Goal: Task Accomplishment & Management: Use online tool/utility

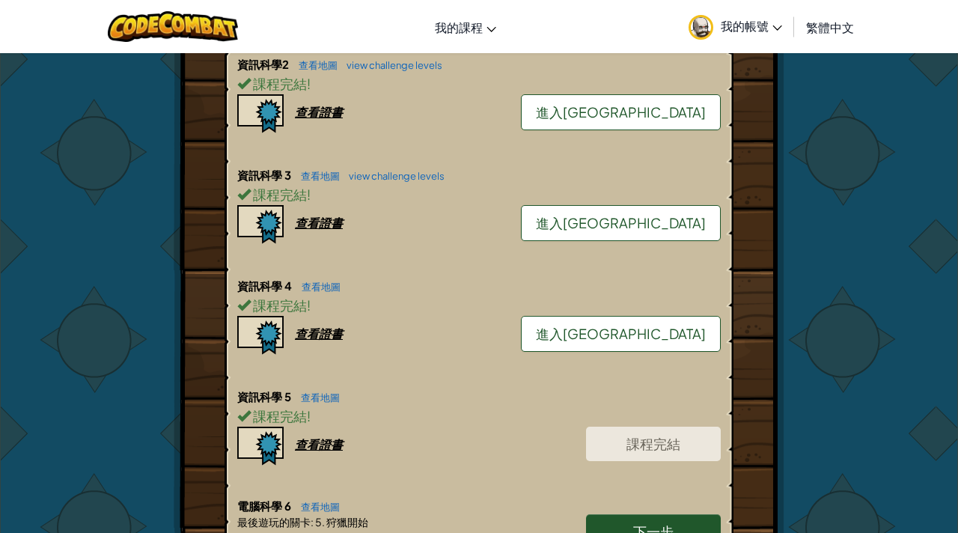
scroll to position [555, 0]
click at [633, 517] on link "下一步" at bounding box center [653, 532] width 135 height 34
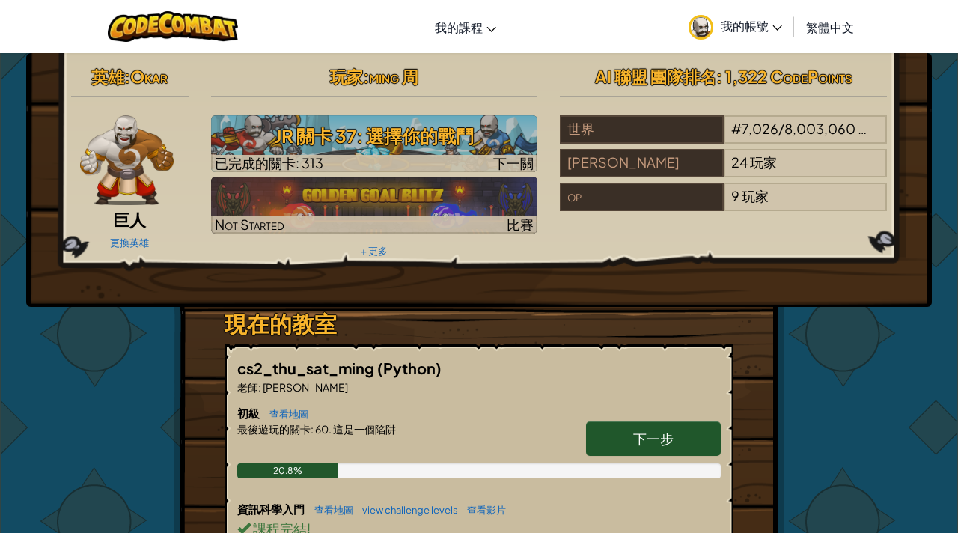
select select "zh-HANT"
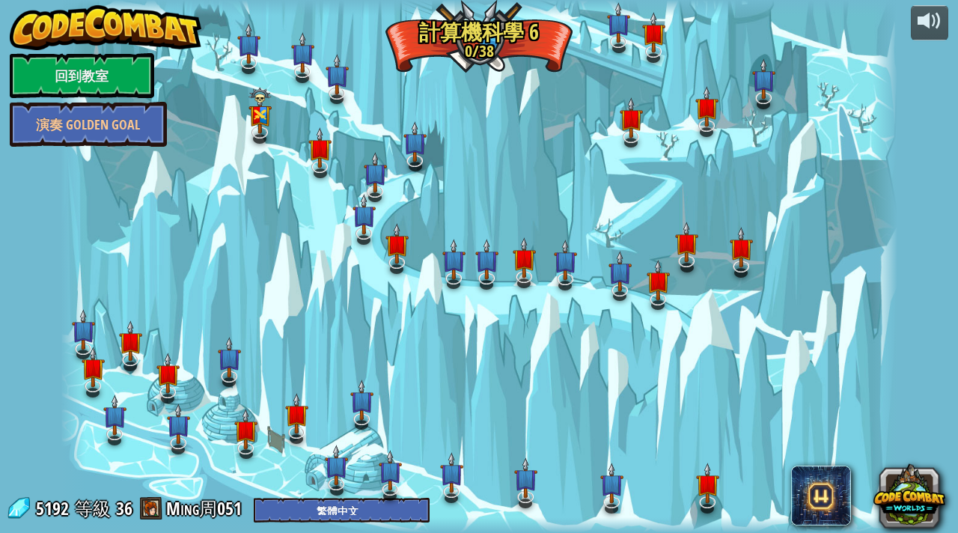
select select "zh-HANT"
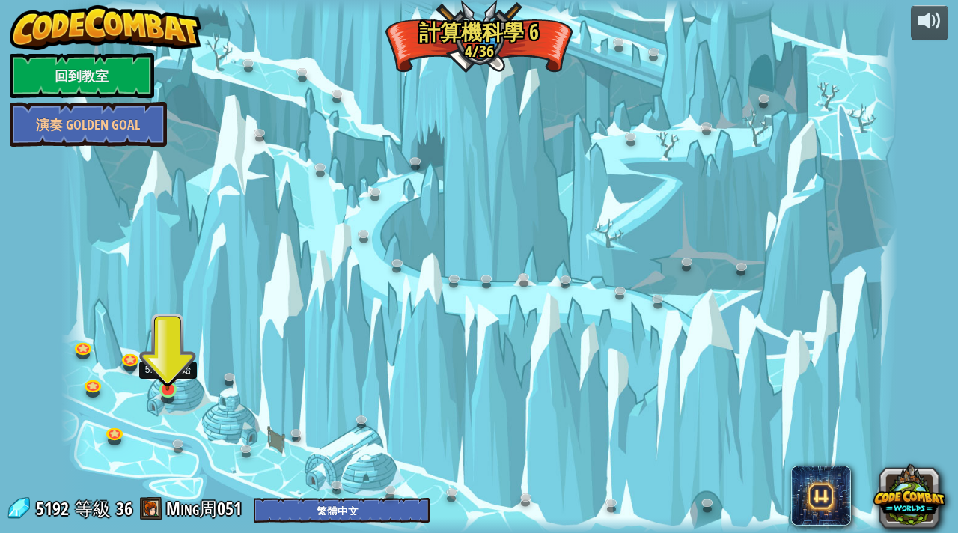
click at [160, 387] on img at bounding box center [167, 367] width 21 height 48
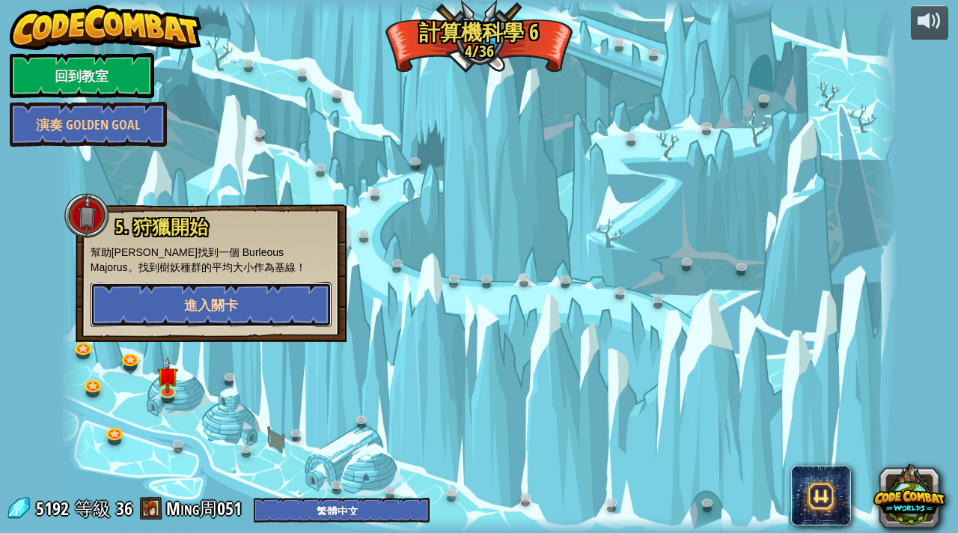
click at [282, 302] on button "進入關卡" at bounding box center [211, 304] width 241 height 45
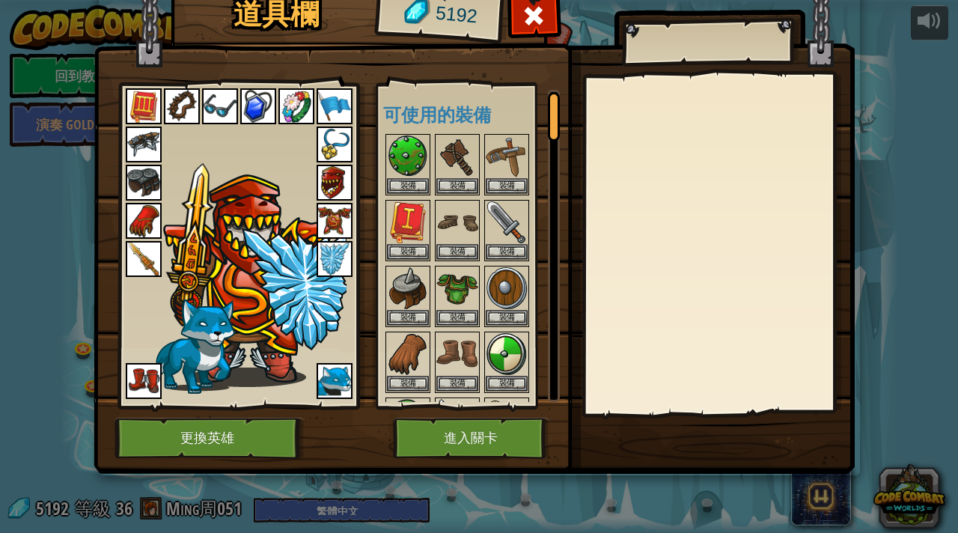
click at [341, 178] on img at bounding box center [335, 183] width 36 height 36
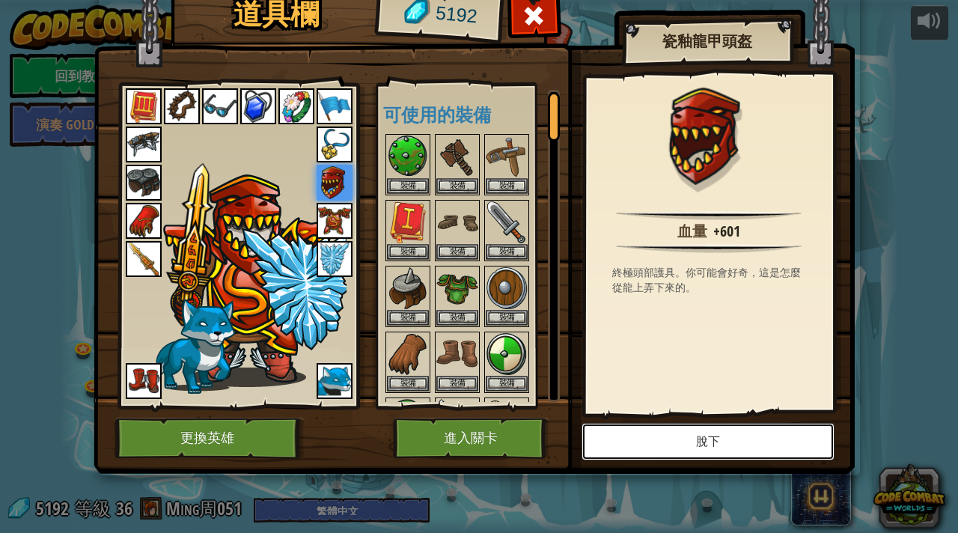
click at [692, 446] on button "脫下" at bounding box center [708, 441] width 253 height 37
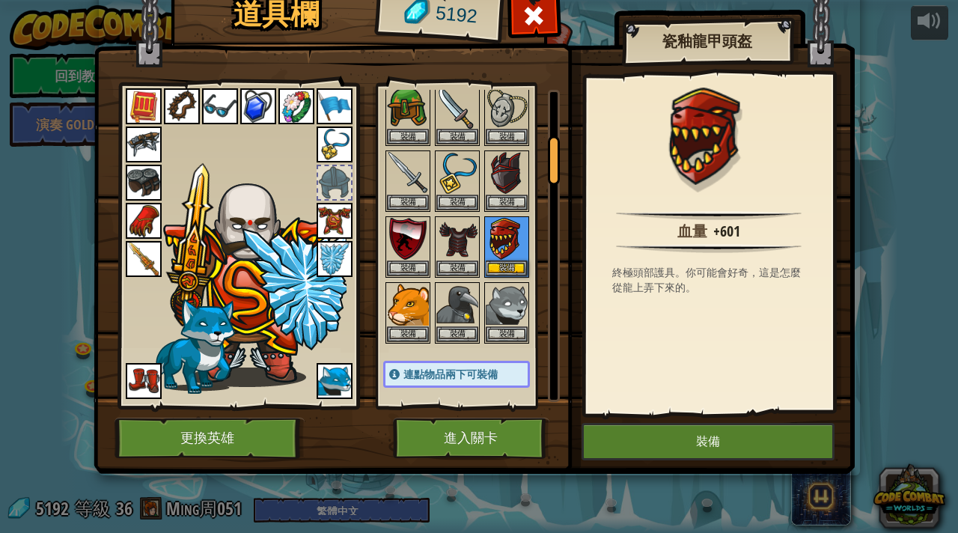
scroll to position [312, 0]
click at [516, 190] on img at bounding box center [507, 173] width 42 height 42
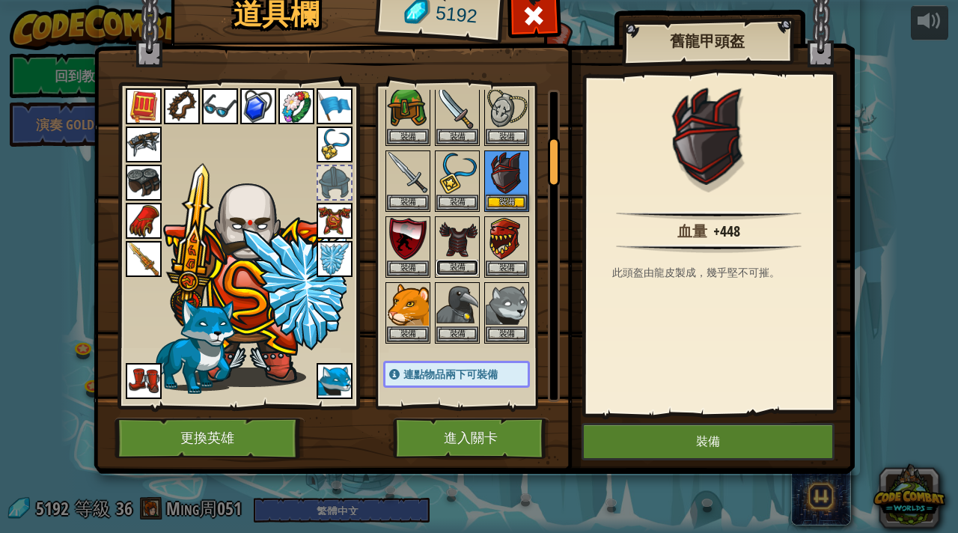
click at [451, 272] on button "裝備" at bounding box center [457, 268] width 42 height 16
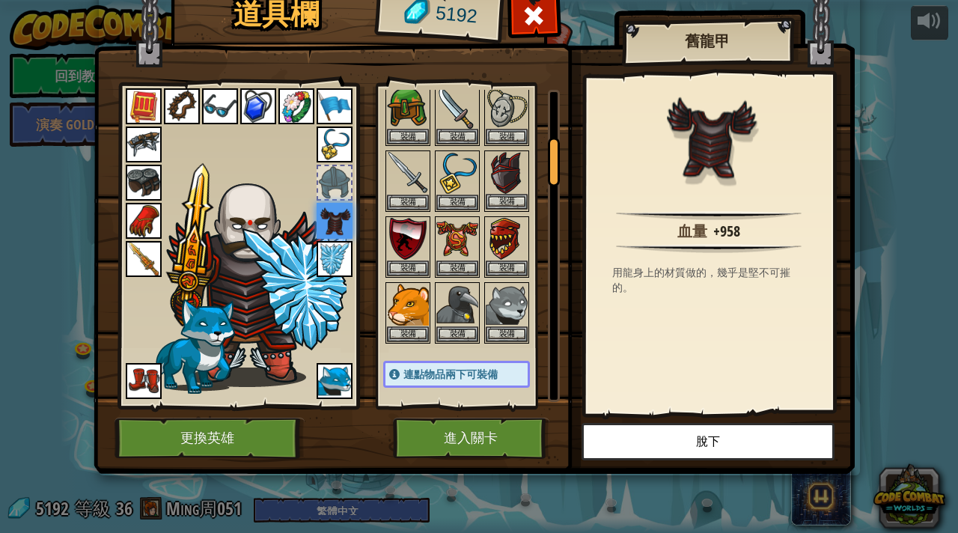
click at [514, 189] on img at bounding box center [507, 173] width 42 height 42
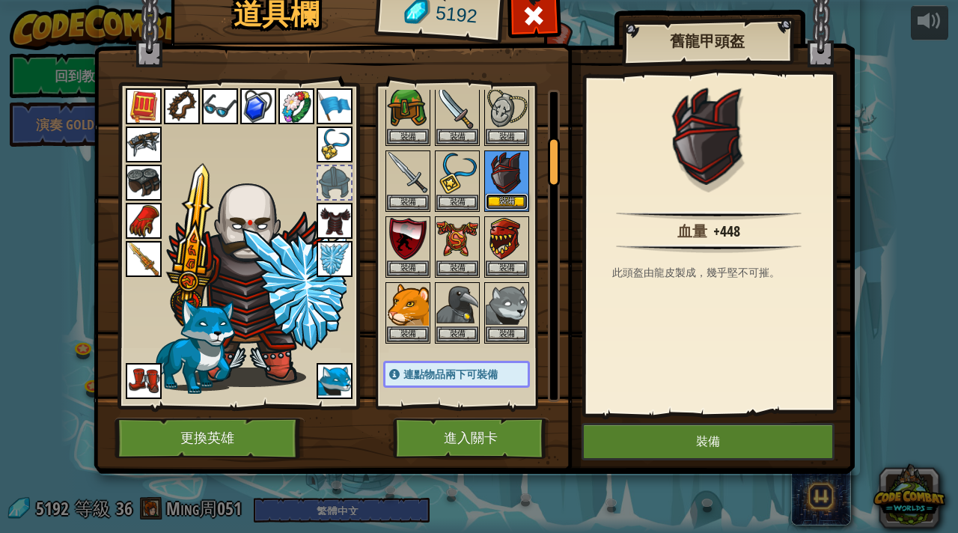
click at [511, 200] on button "裝備" at bounding box center [507, 202] width 42 height 16
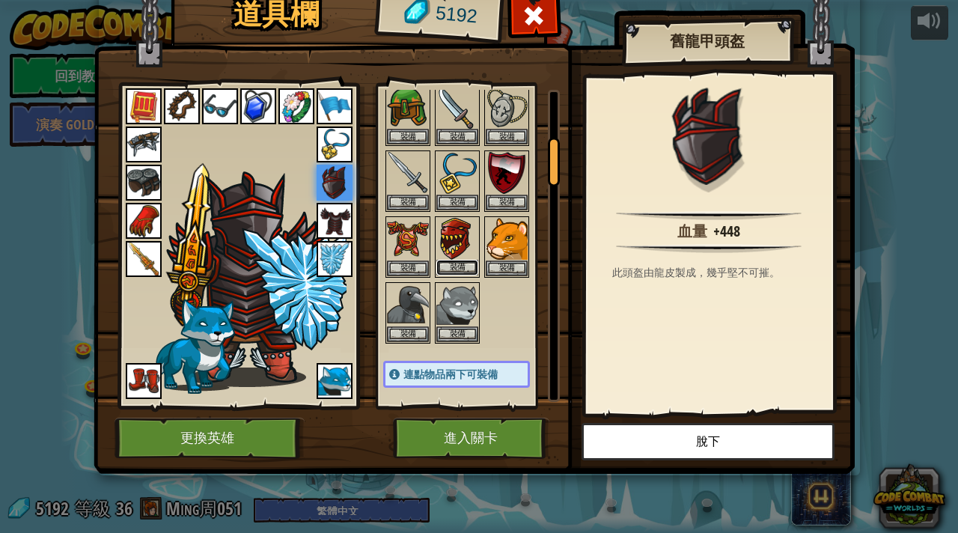
click at [454, 273] on button "裝備" at bounding box center [457, 268] width 42 height 16
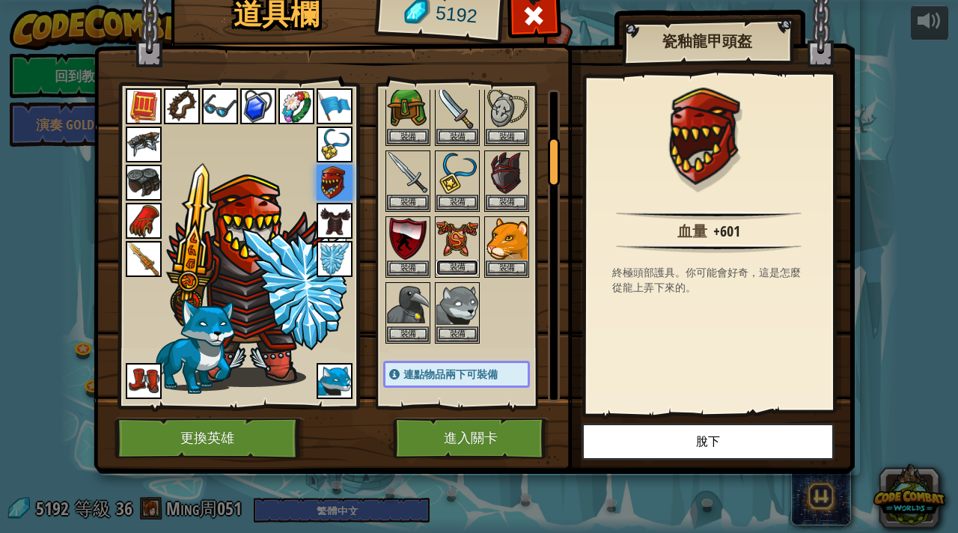
click at [454, 271] on button "裝備" at bounding box center [457, 268] width 42 height 16
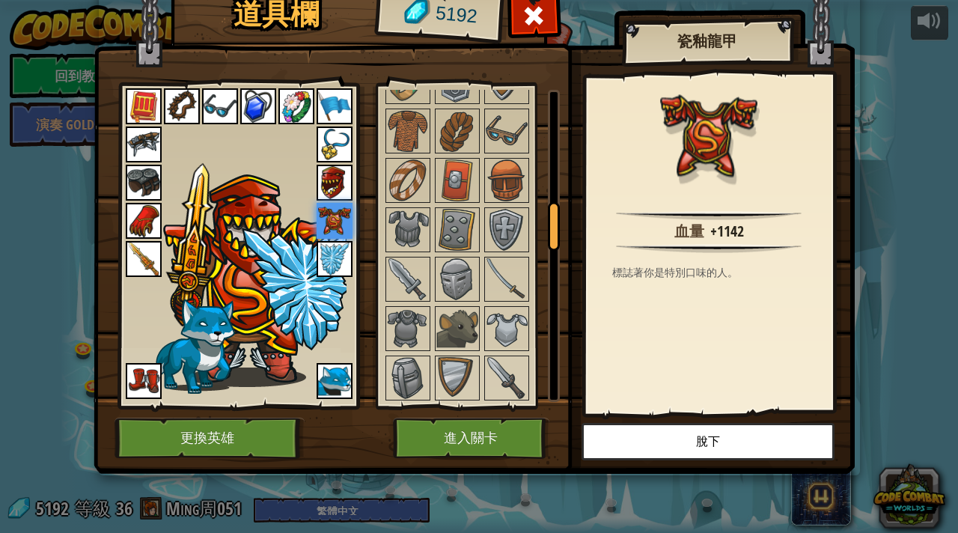
scroll to position [806, 0]
click at [321, 170] on img at bounding box center [335, 183] width 36 height 36
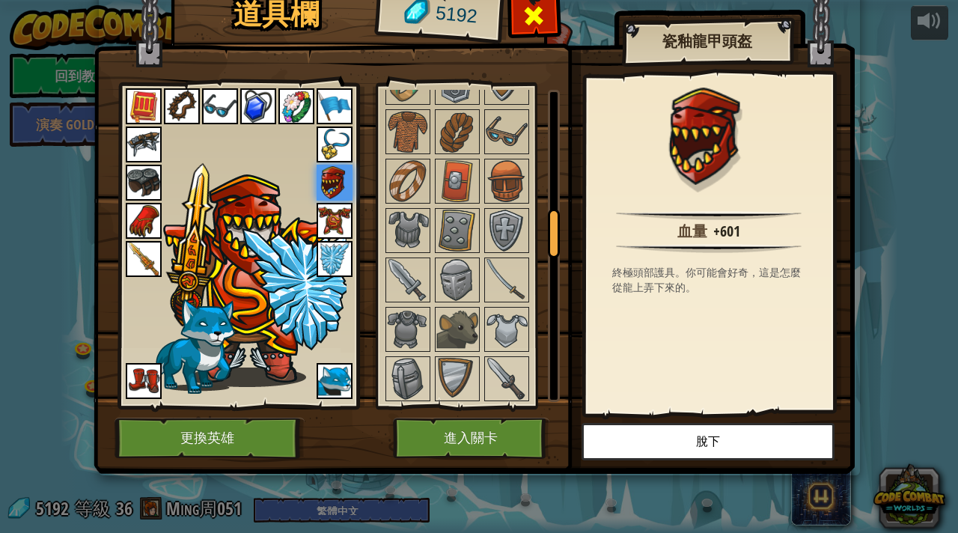
click at [537, 14] on span at bounding box center [534, 16] width 24 height 24
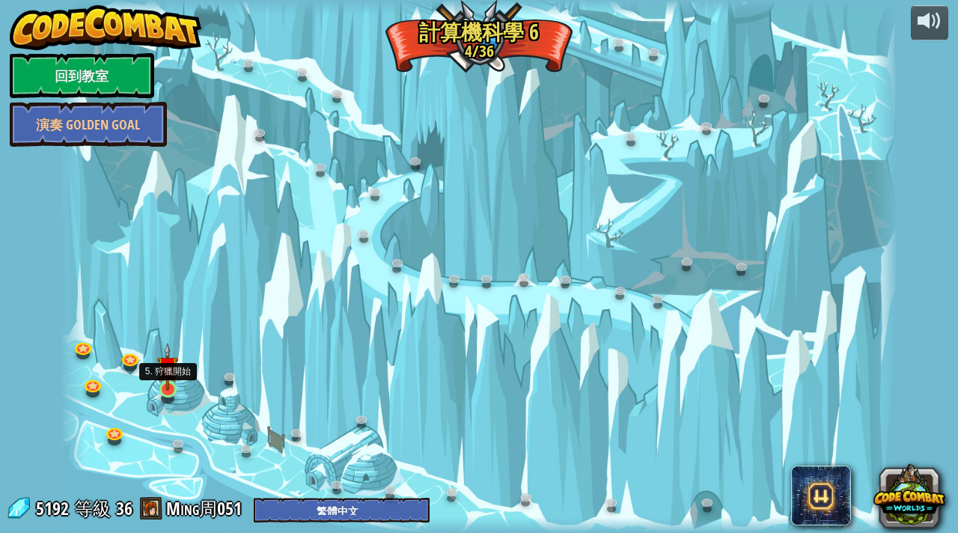
click at [162, 386] on img at bounding box center [167, 367] width 21 height 48
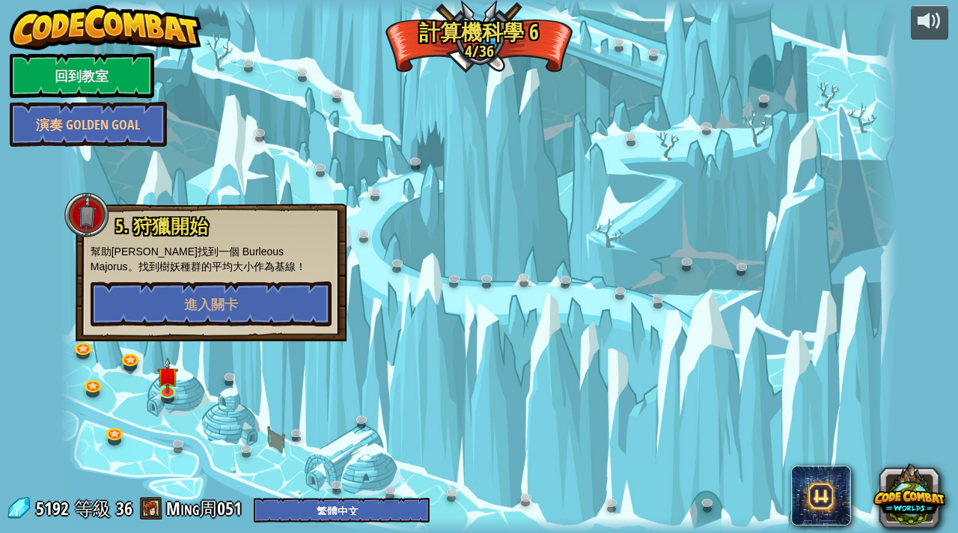
click at [84, 199] on div at bounding box center [86, 214] width 45 height 45
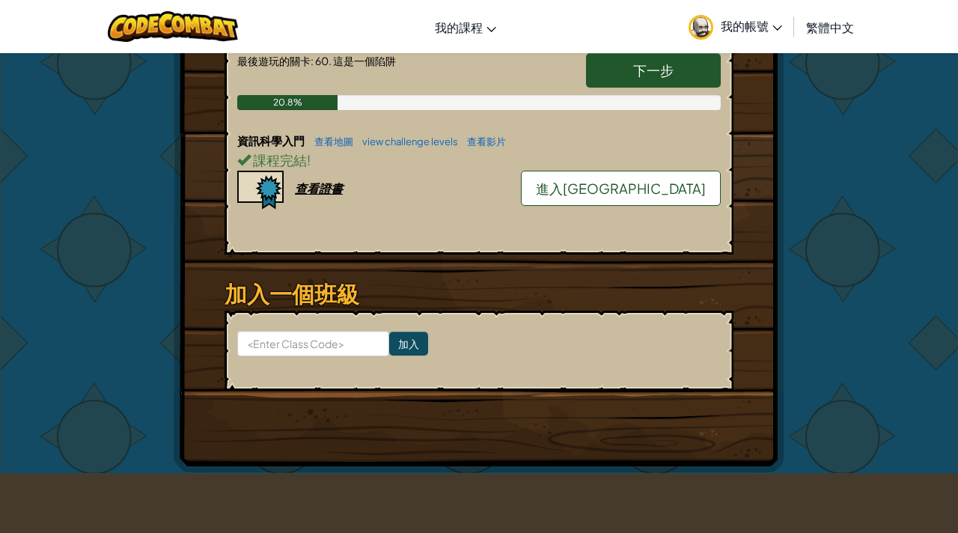
scroll to position [1207, 0]
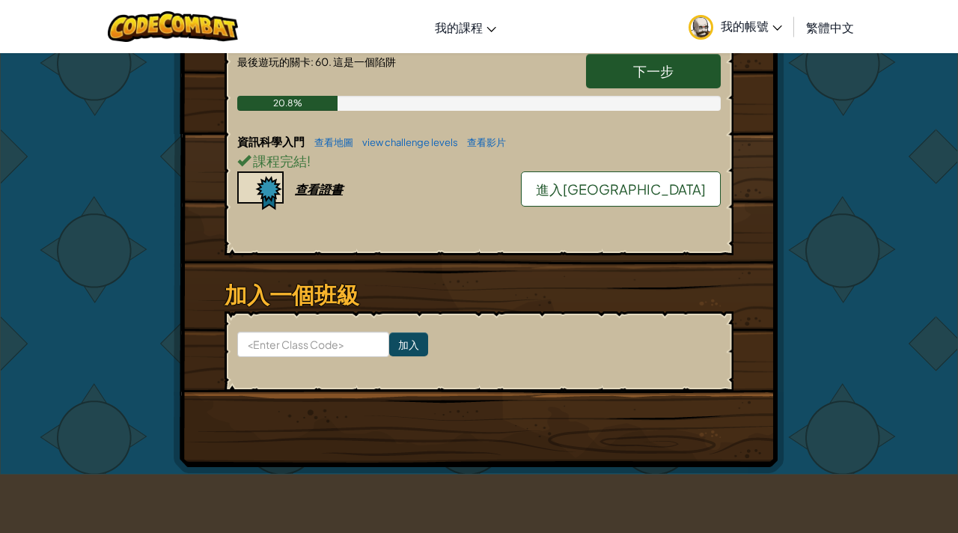
click at [667, 79] on span "下一步" at bounding box center [653, 70] width 40 height 17
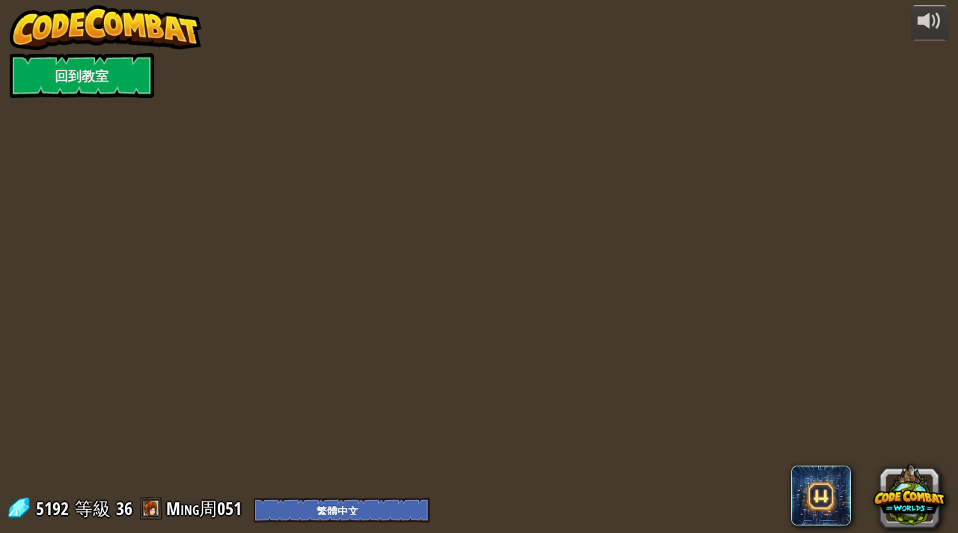
select select "zh-HANT"
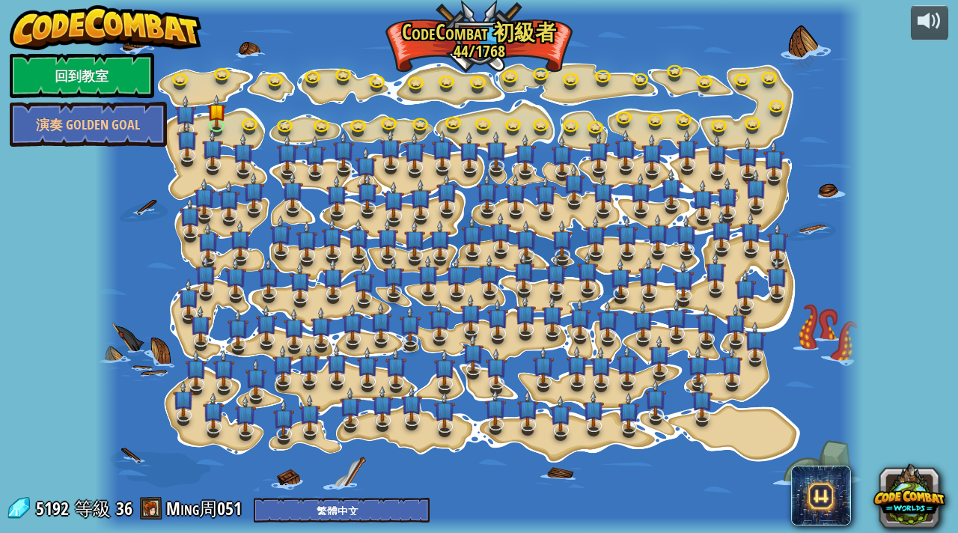
select select "zh-HANT"
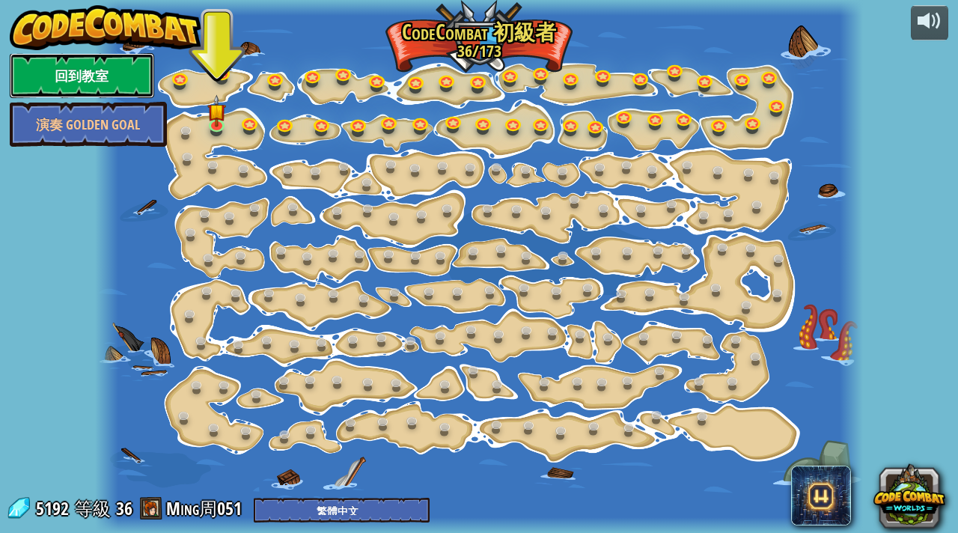
click at [92, 67] on link "回到教室" at bounding box center [82, 75] width 144 height 45
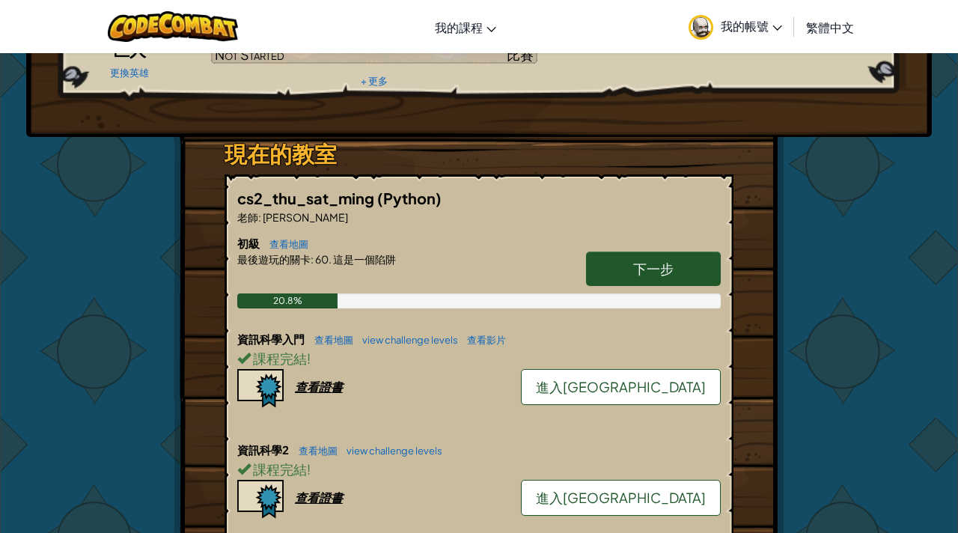
scroll to position [754, 0]
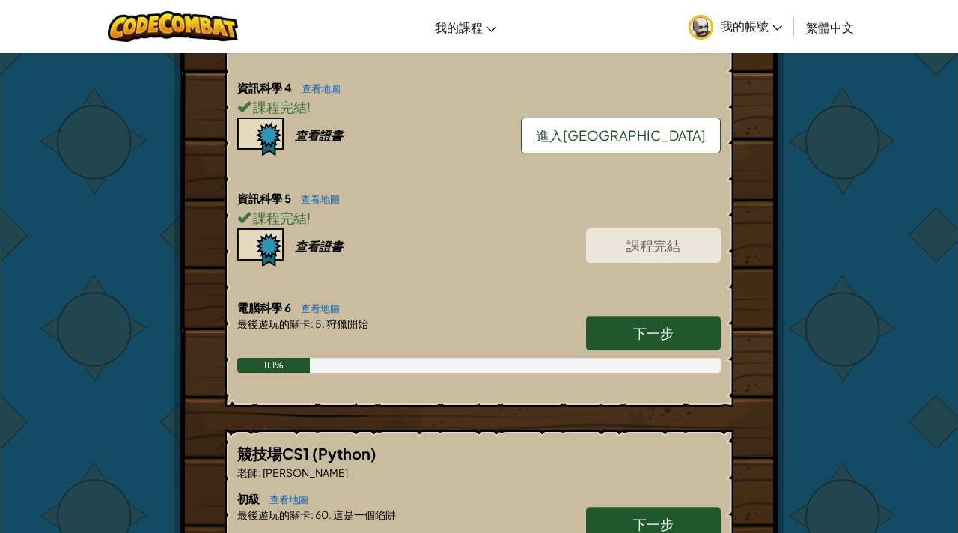
click at [607, 344] on link "下一步" at bounding box center [653, 333] width 135 height 34
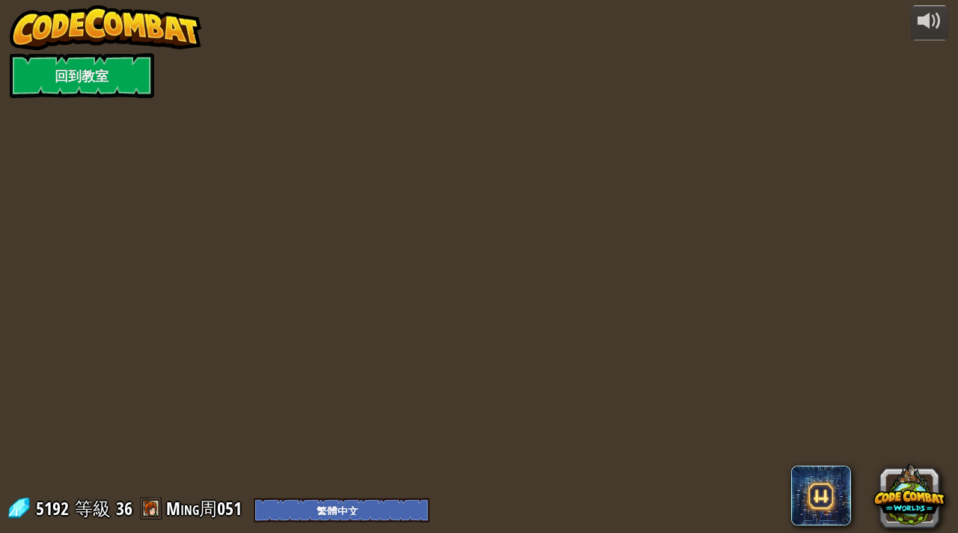
select select "zh-HANT"
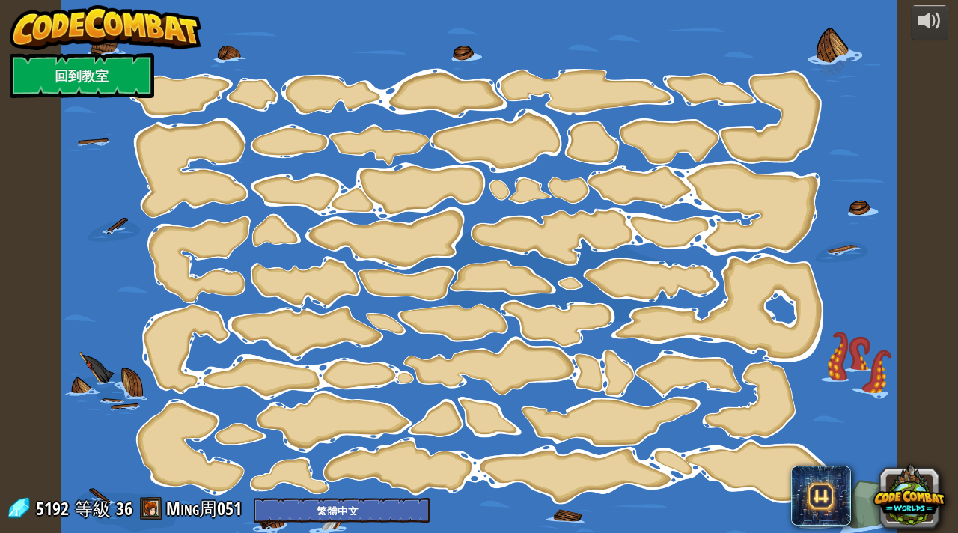
select select "zh-HANT"
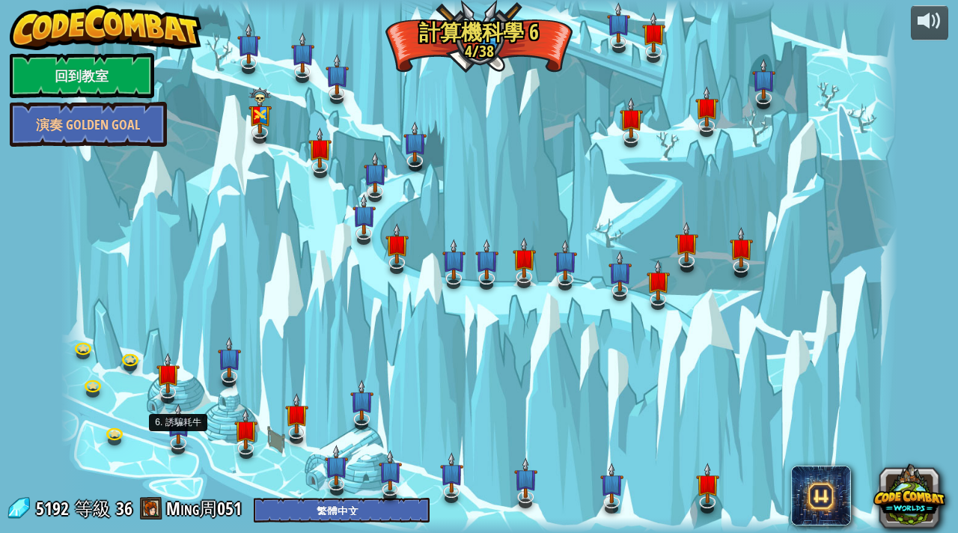
select select "zh-HANT"
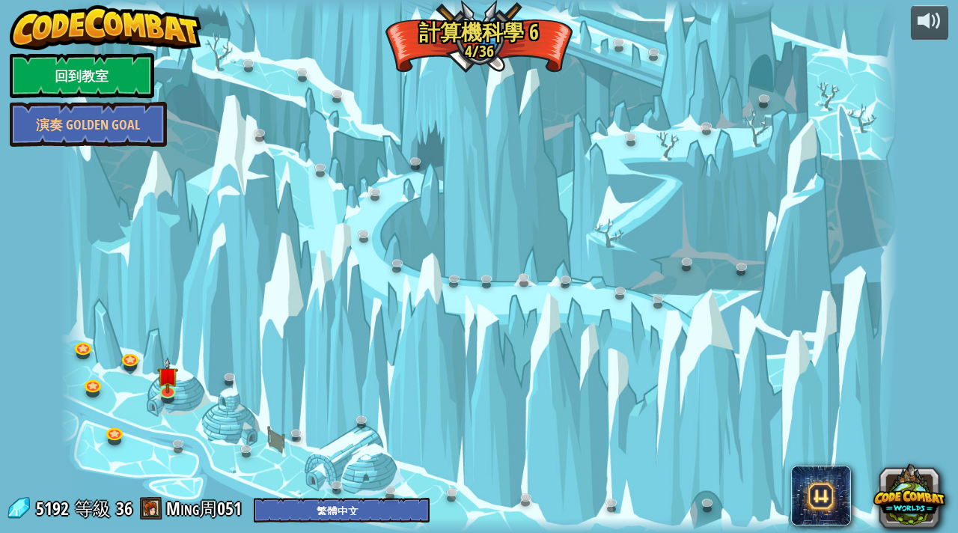
click at [150, 370] on div at bounding box center [480, 266] width 838 height 533
click at [160, 379] on img at bounding box center [167, 367] width 21 height 48
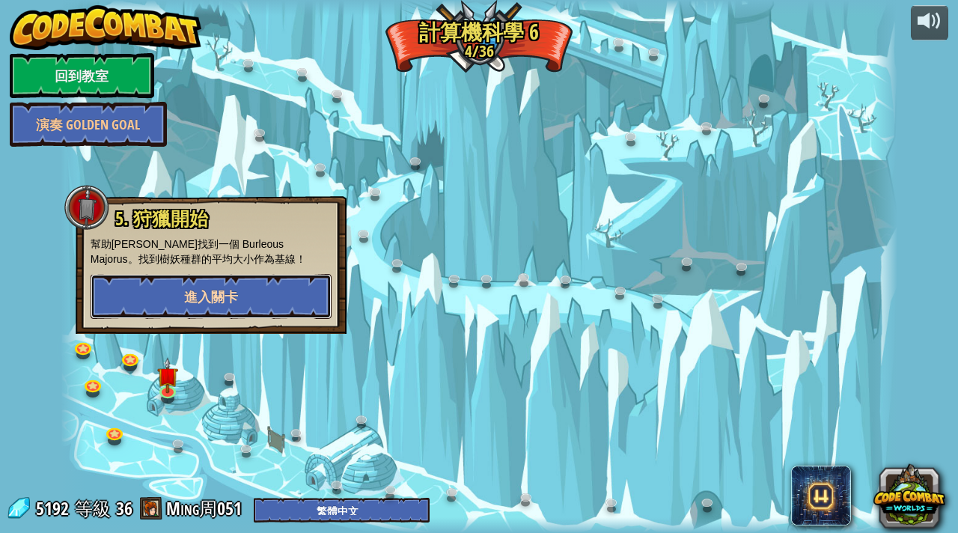
click at [269, 292] on button "進入關卡" at bounding box center [211, 296] width 241 height 45
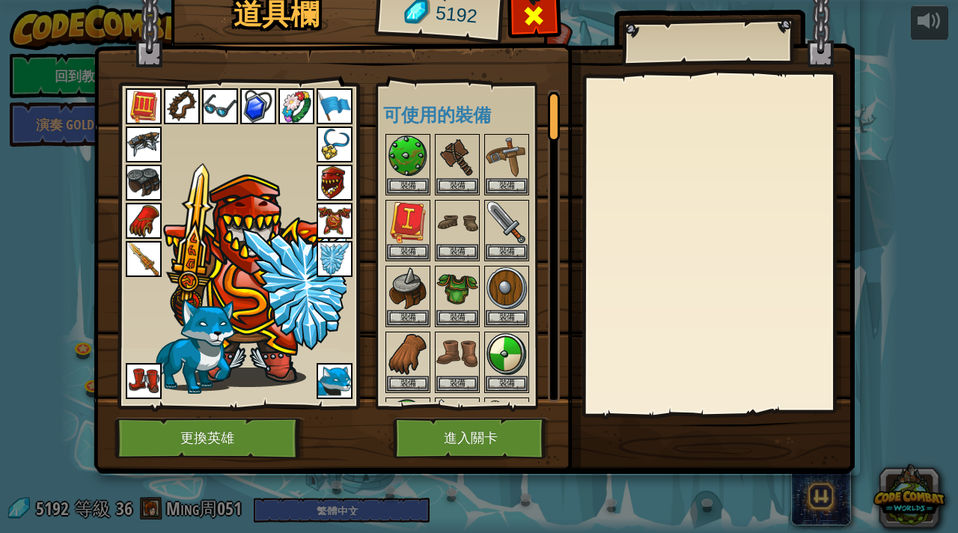
click at [552, 2] on div at bounding box center [534, 19] width 47 height 47
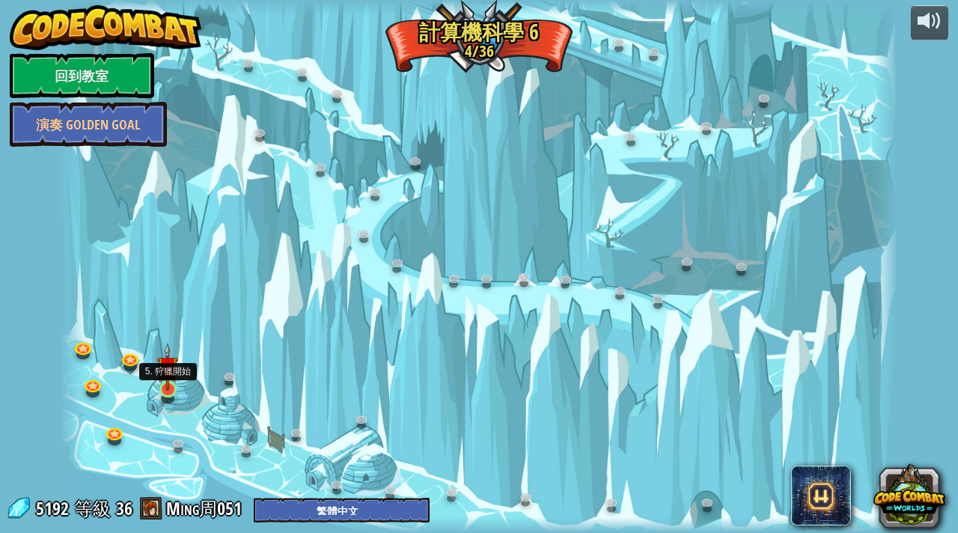
click at [165, 386] on img at bounding box center [167, 367] width 21 height 48
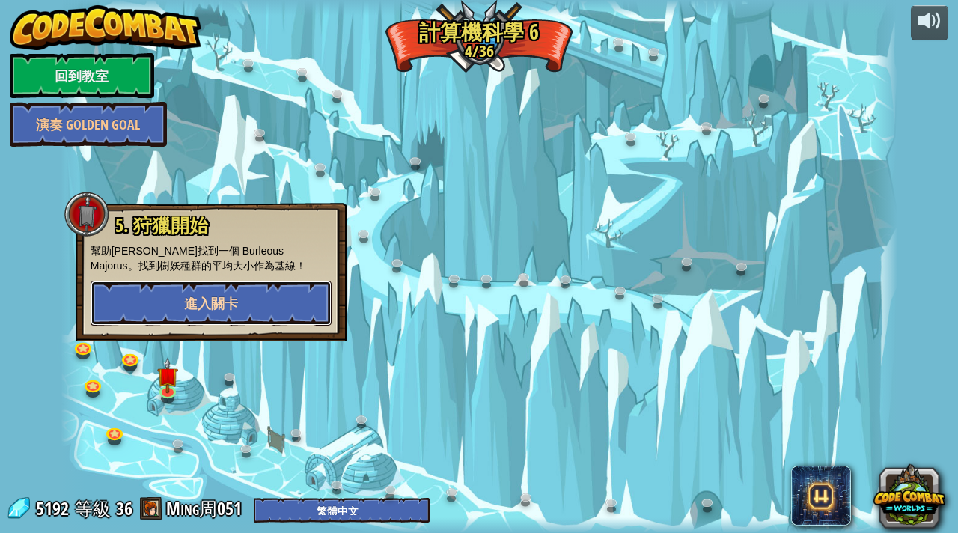
click at [314, 310] on button "進入關卡" at bounding box center [211, 303] width 241 height 45
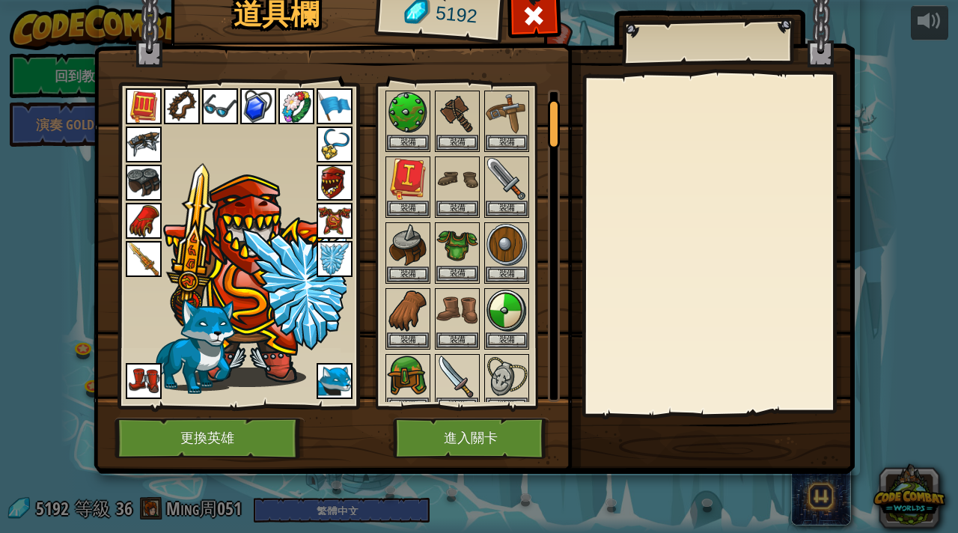
scroll to position [52, 0]
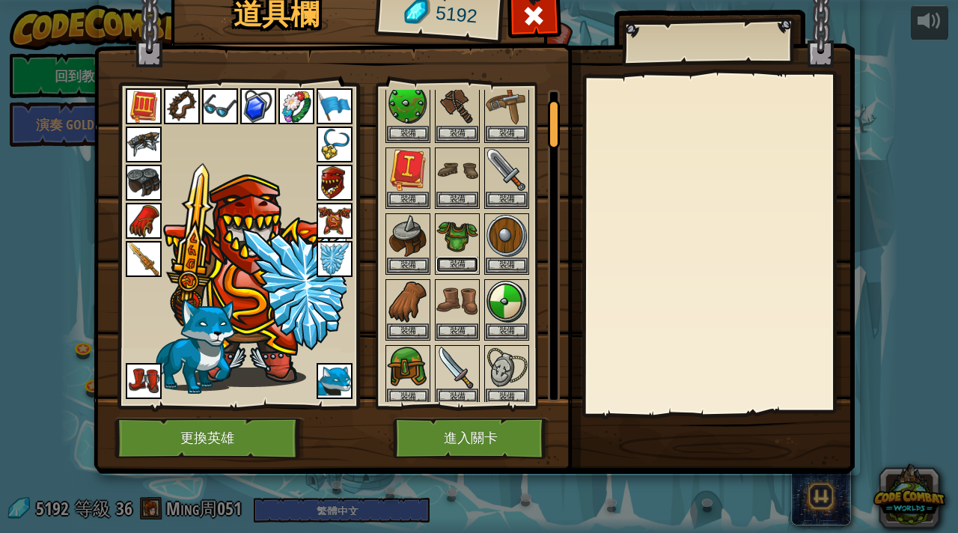
click at [460, 265] on button "裝備" at bounding box center [457, 265] width 42 height 16
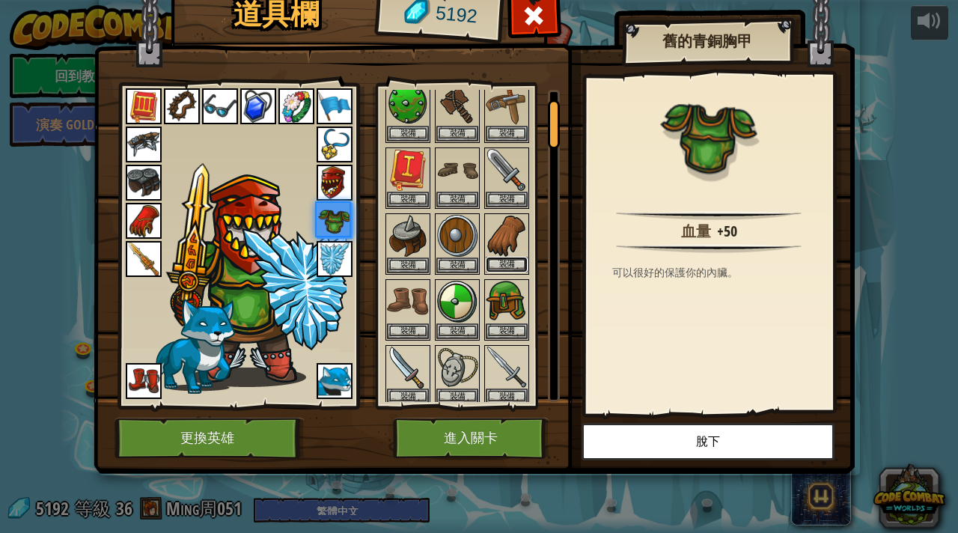
click at [517, 264] on button "裝備" at bounding box center [507, 265] width 42 height 16
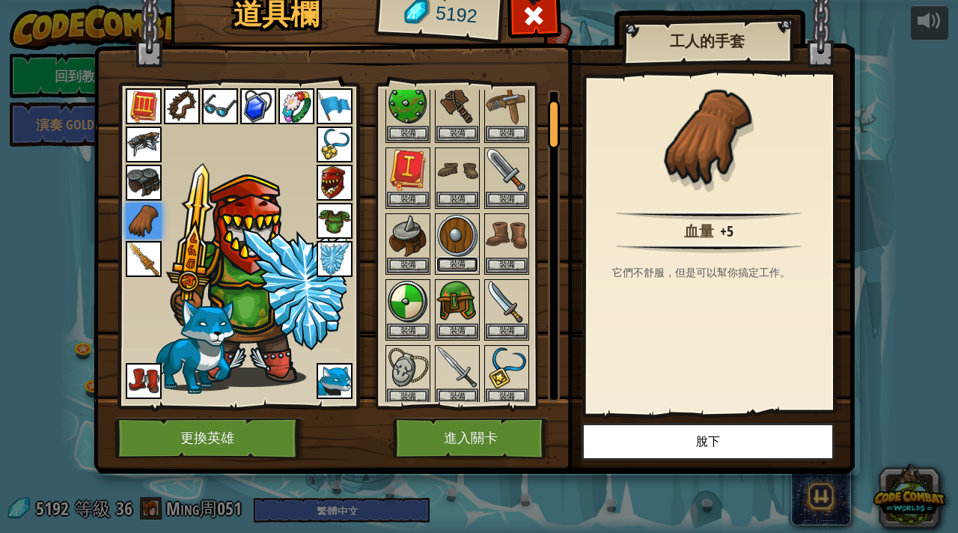
click at [454, 264] on button "裝備" at bounding box center [457, 265] width 42 height 16
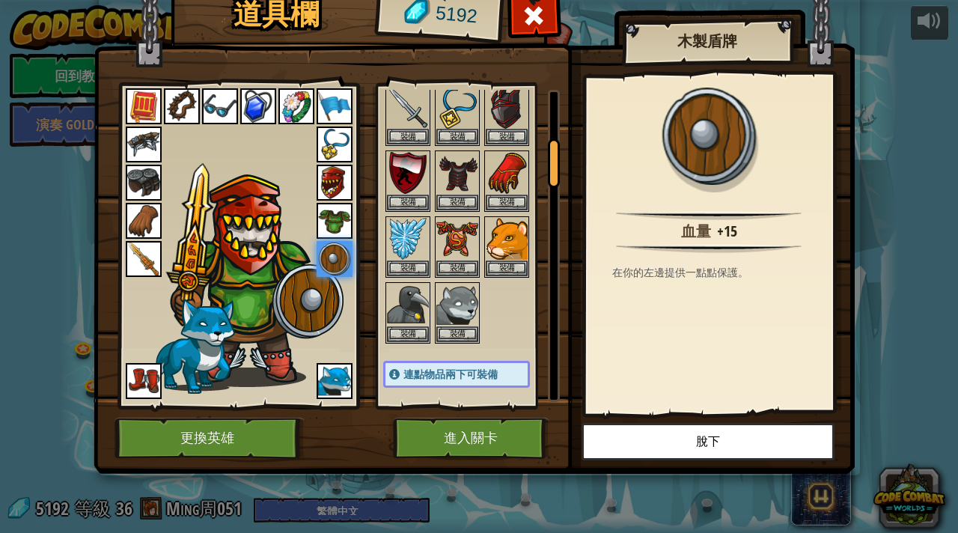
scroll to position [324, 0]
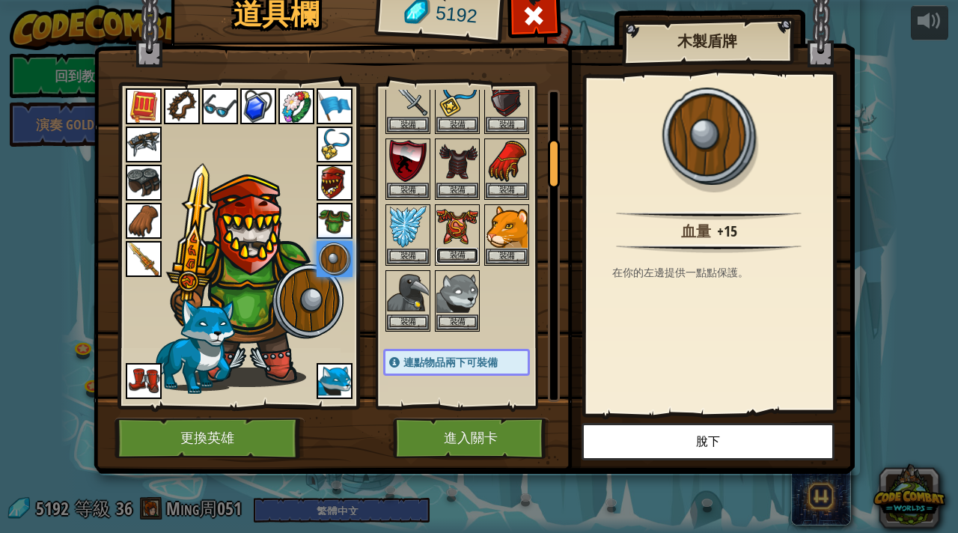
click at [461, 262] on button "裝備" at bounding box center [457, 256] width 42 height 16
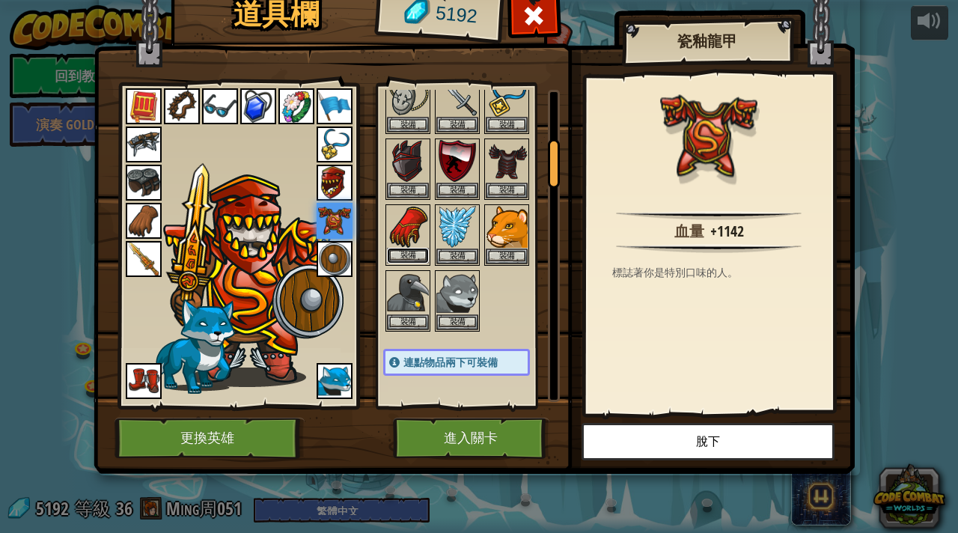
click at [403, 254] on button "裝備" at bounding box center [408, 256] width 42 height 16
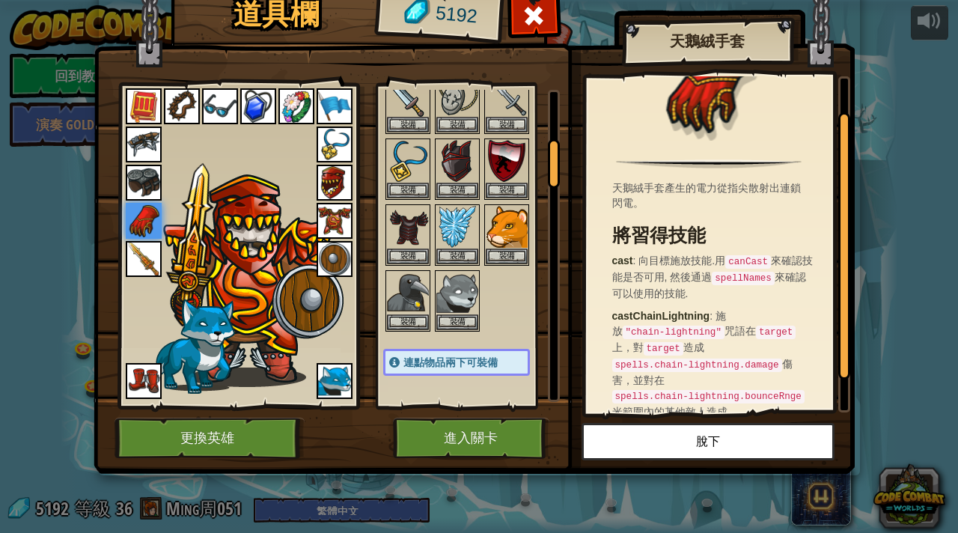
scroll to position [0, 0]
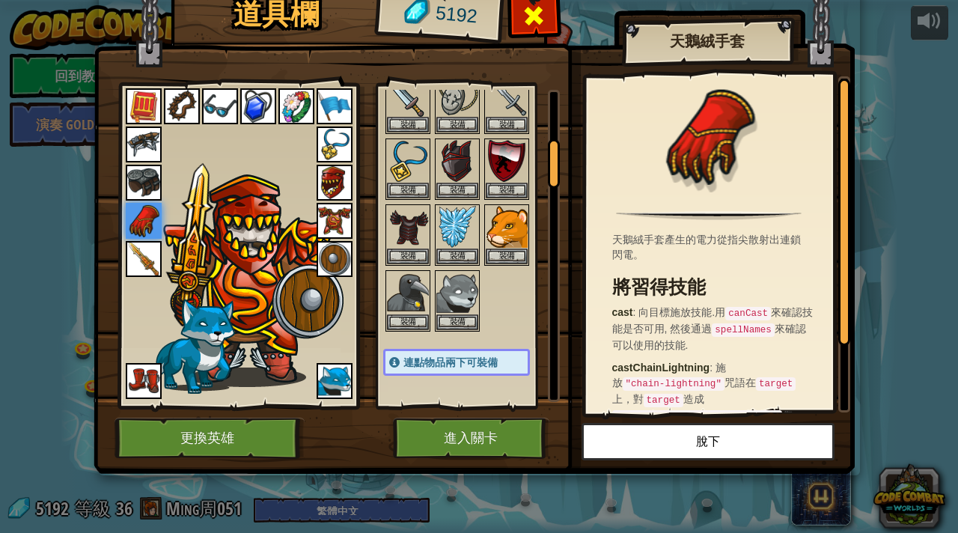
click at [544, 16] on span at bounding box center [534, 16] width 24 height 24
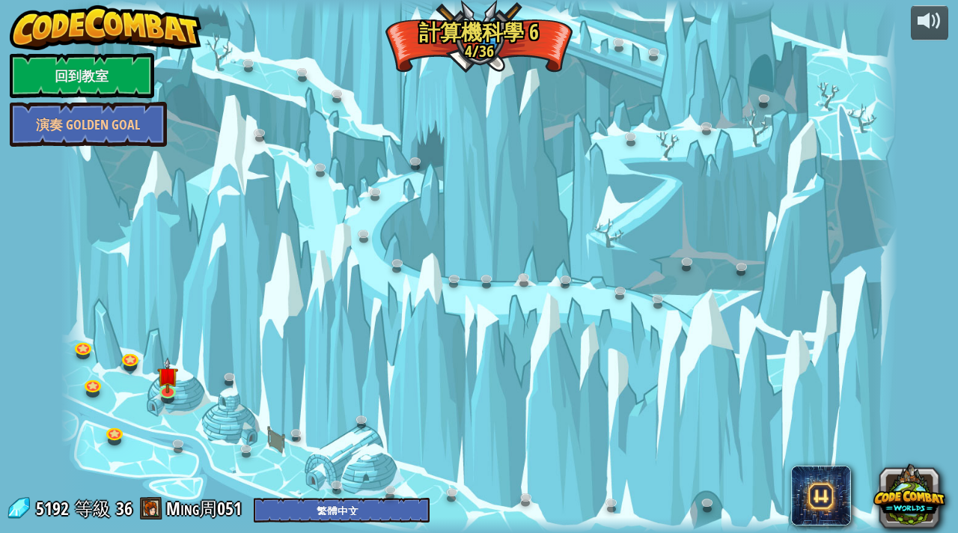
click at [171, 409] on div at bounding box center [480, 266] width 838 height 533
click at [171, 385] on img at bounding box center [167, 367] width 21 height 48
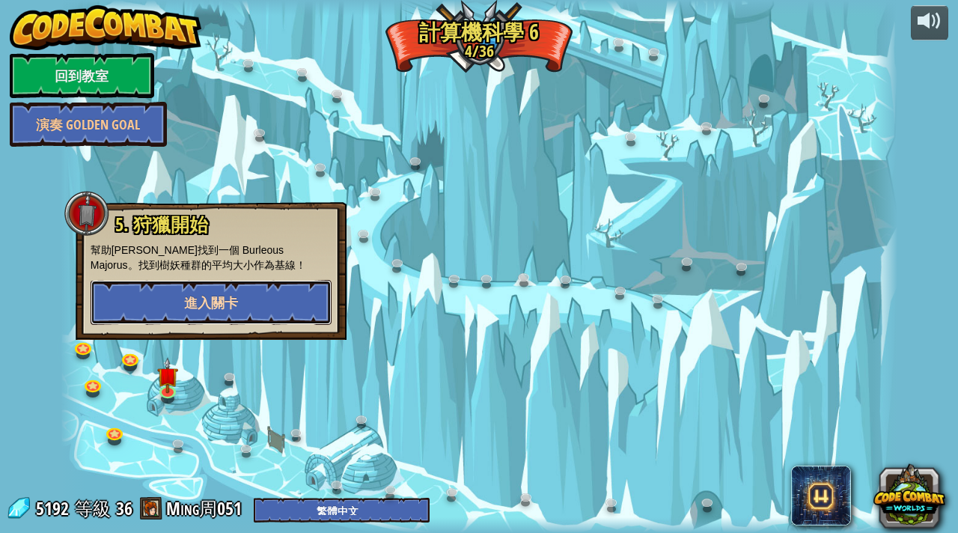
click at [232, 312] on button "進入關卡" at bounding box center [211, 302] width 241 height 45
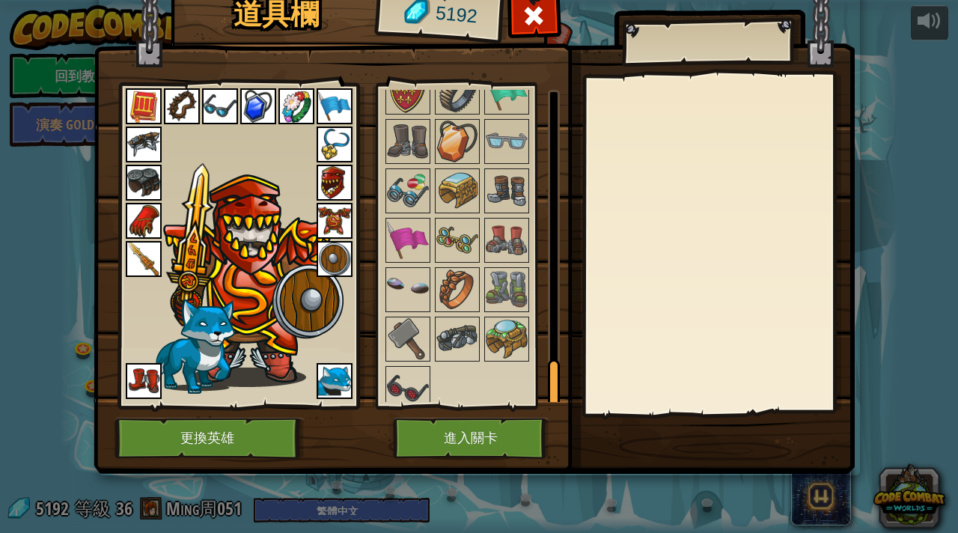
scroll to position [1845, 0]
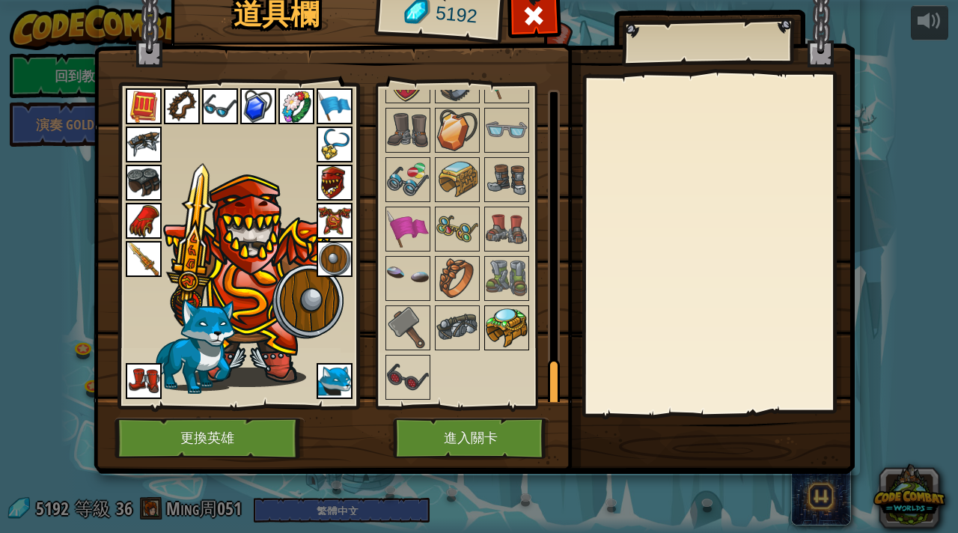
click at [521, 326] on img at bounding box center [507, 328] width 42 height 42
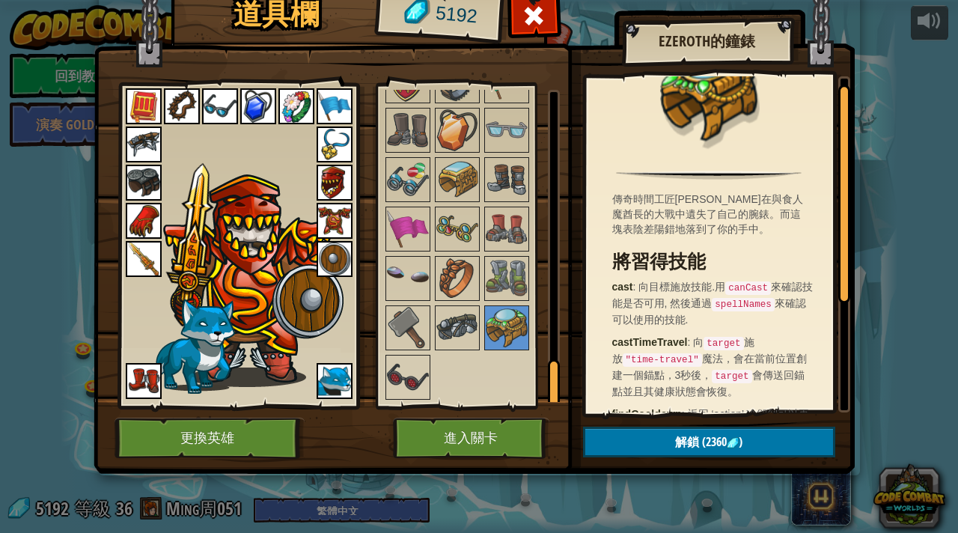
scroll to position [0, 0]
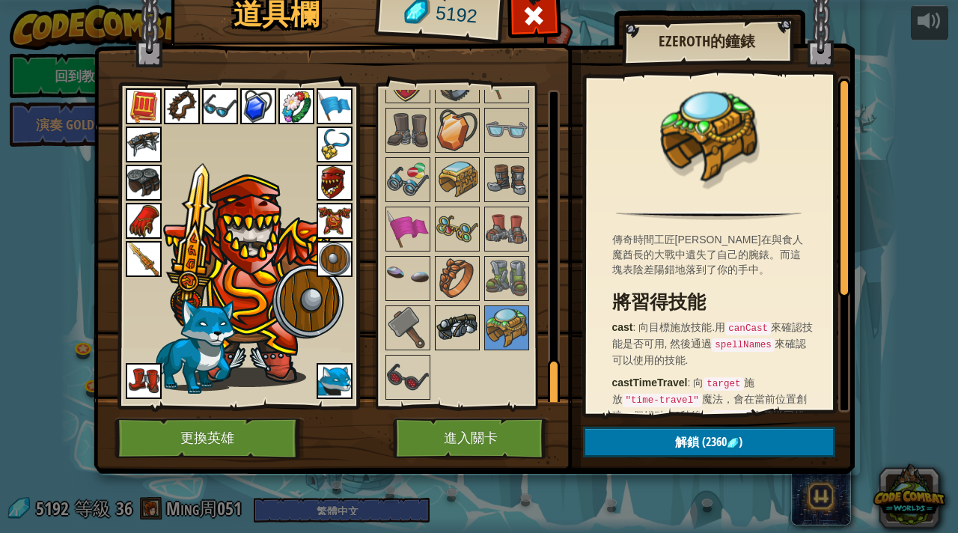
click at [453, 329] on img at bounding box center [457, 328] width 42 height 42
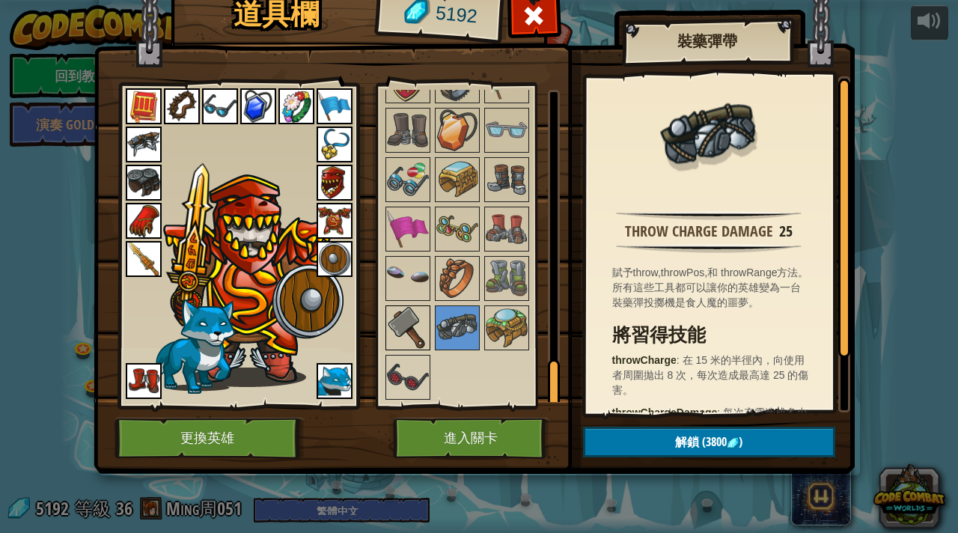
click at [398, 333] on img at bounding box center [408, 328] width 42 height 42
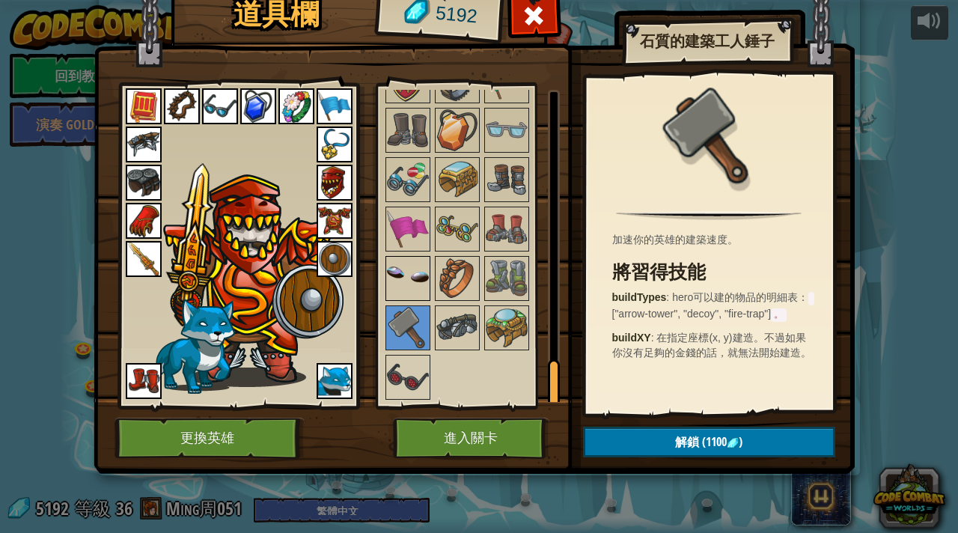
click at [406, 283] on img at bounding box center [408, 279] width 42 height 42
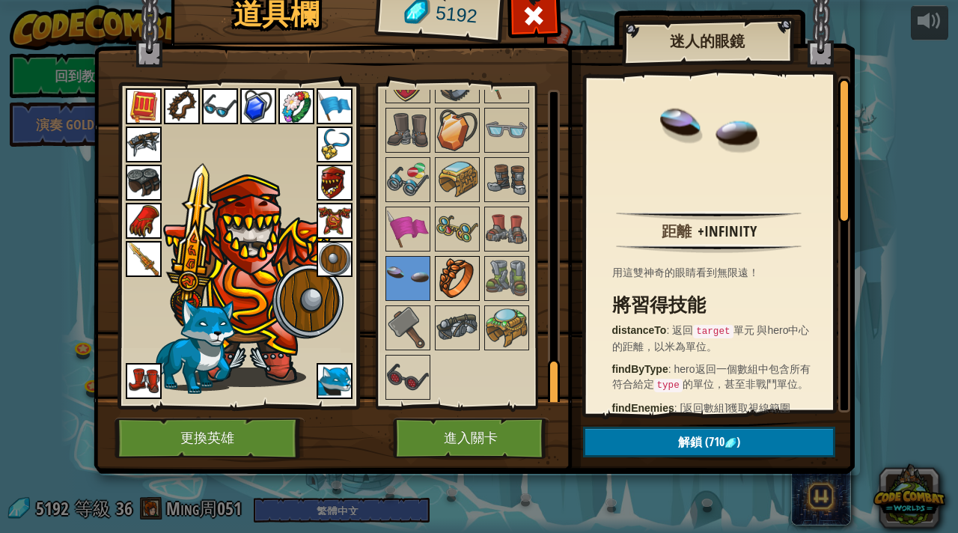
click at [452, 280] on img at bounding box center [457, 279] width 42 height 42
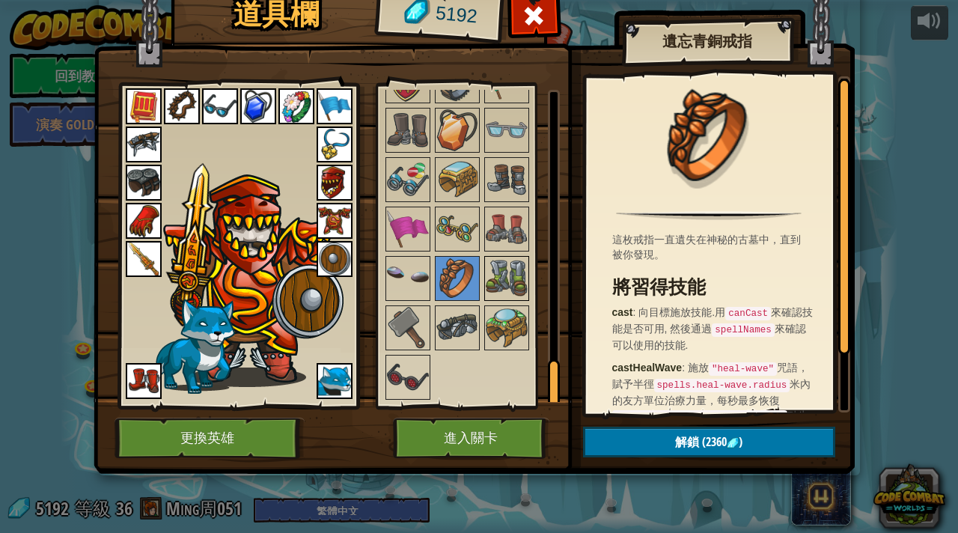
click at [486, 280] on img at bounding box center [507, 279] width 42 height 42
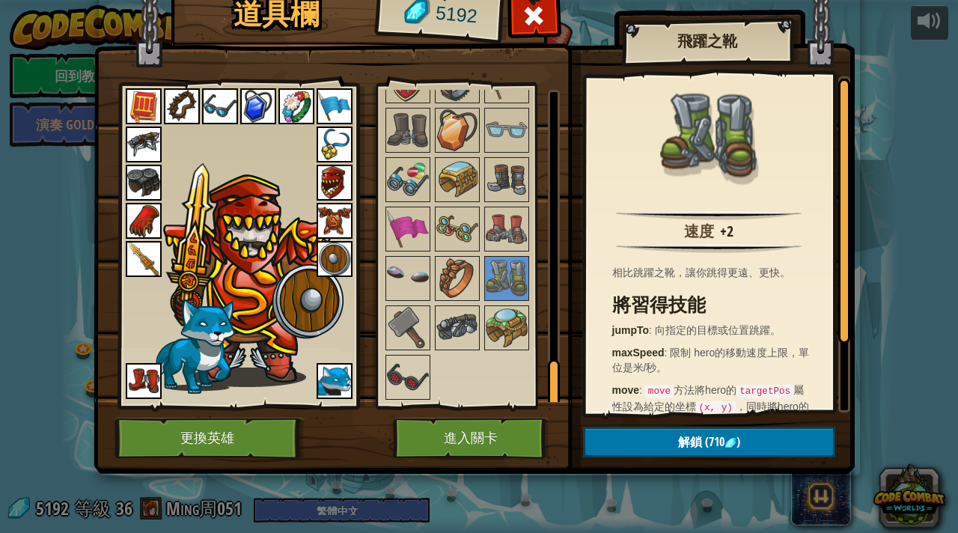
click at [492, 221] on img at bounding box center [507, 229] width 42 height 42
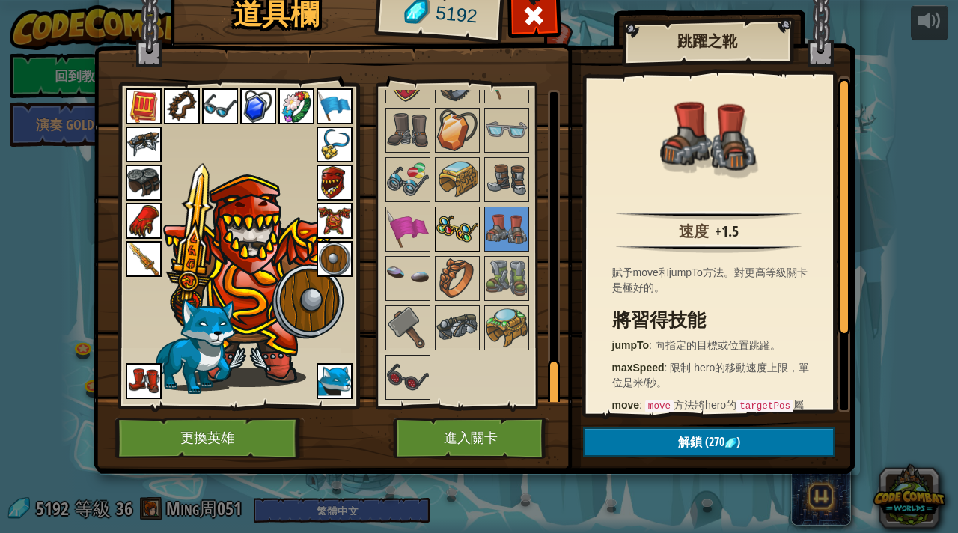
click at [450, 225] on img at bounding box center [457, 229] width 42 height 42
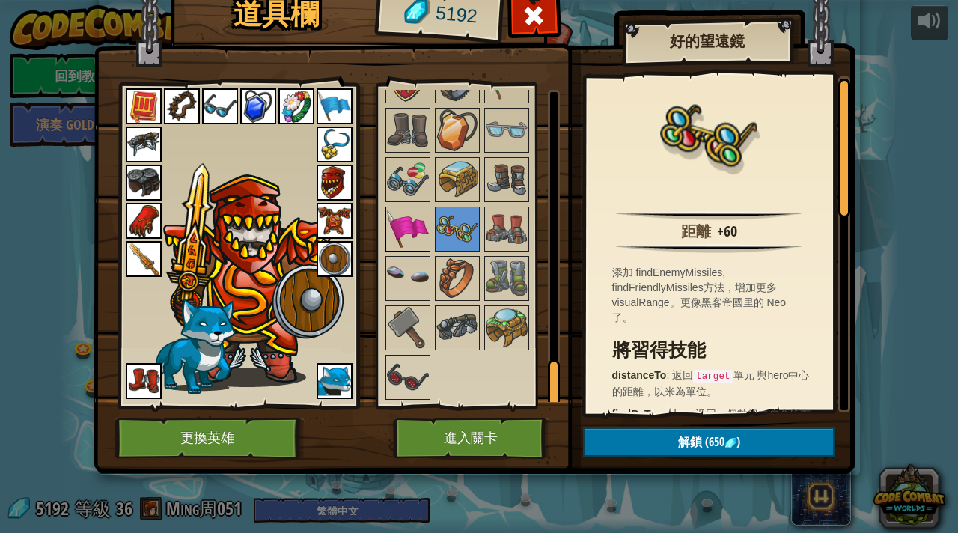
click at [403, 234] on img at bounding box center [408, 229] width 42 height 42
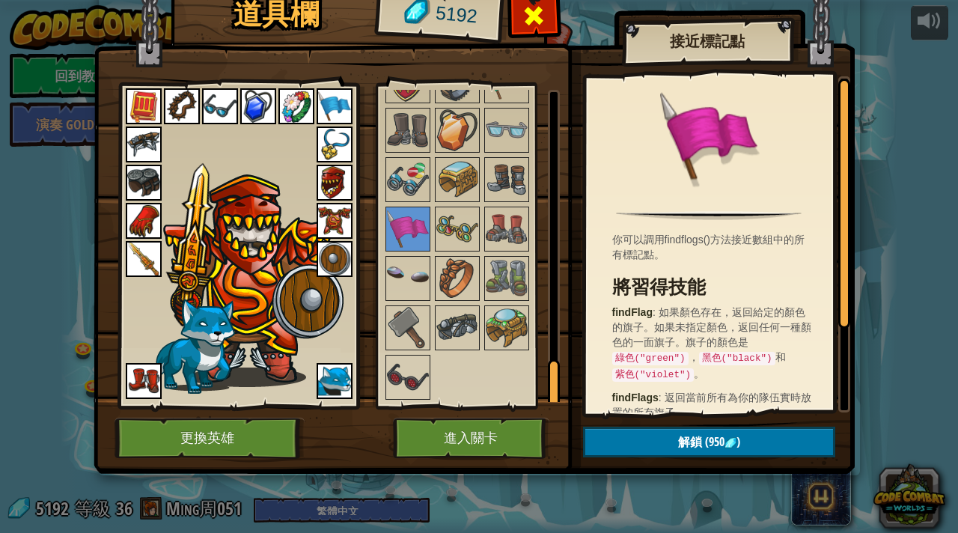
click at [546, 25] on div at bounding box center [534, 19] width 47 height 47
